Goal: Use online tool/utility: Use online tool/utility

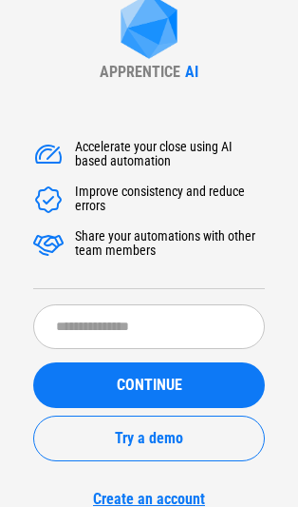
scroll to position [10, 0]
